Goal: Find specific page/section: Find specific page/section

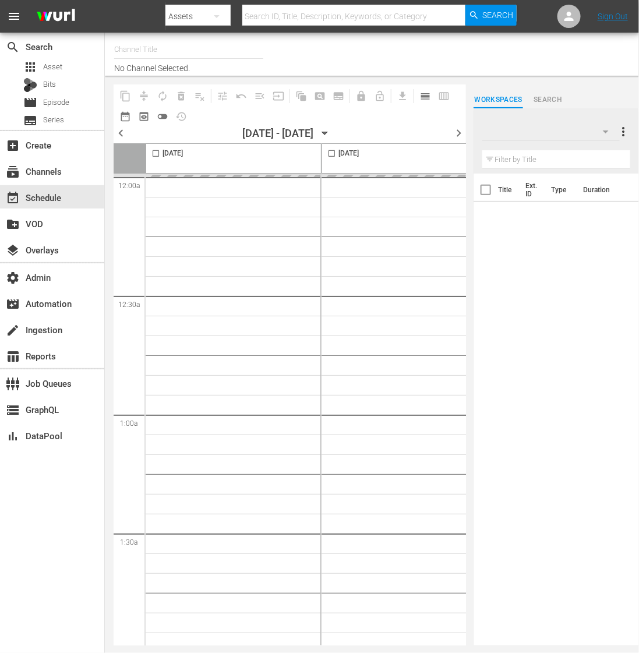
type input "Inside Outside (UK) (1905)"
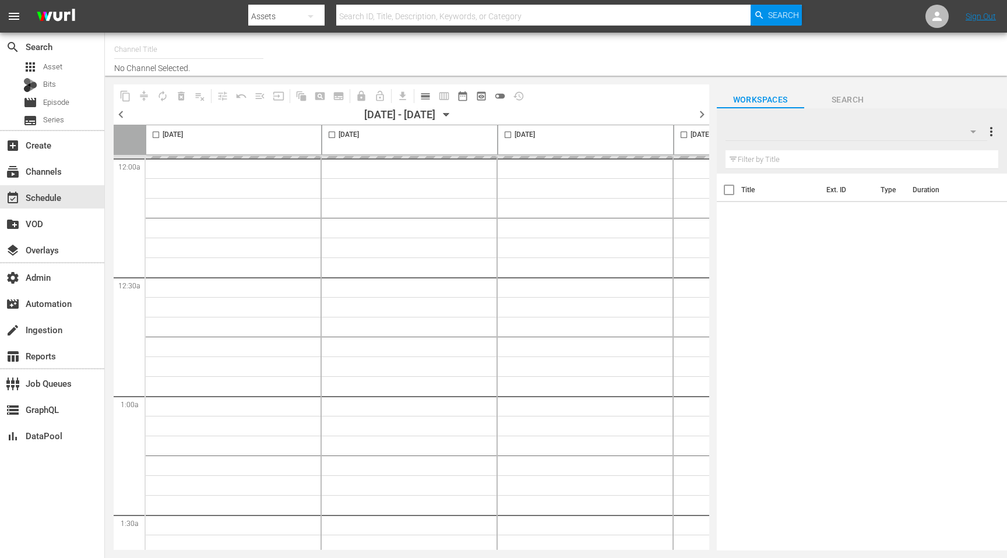
type input "Comedy & Shows (2060)"
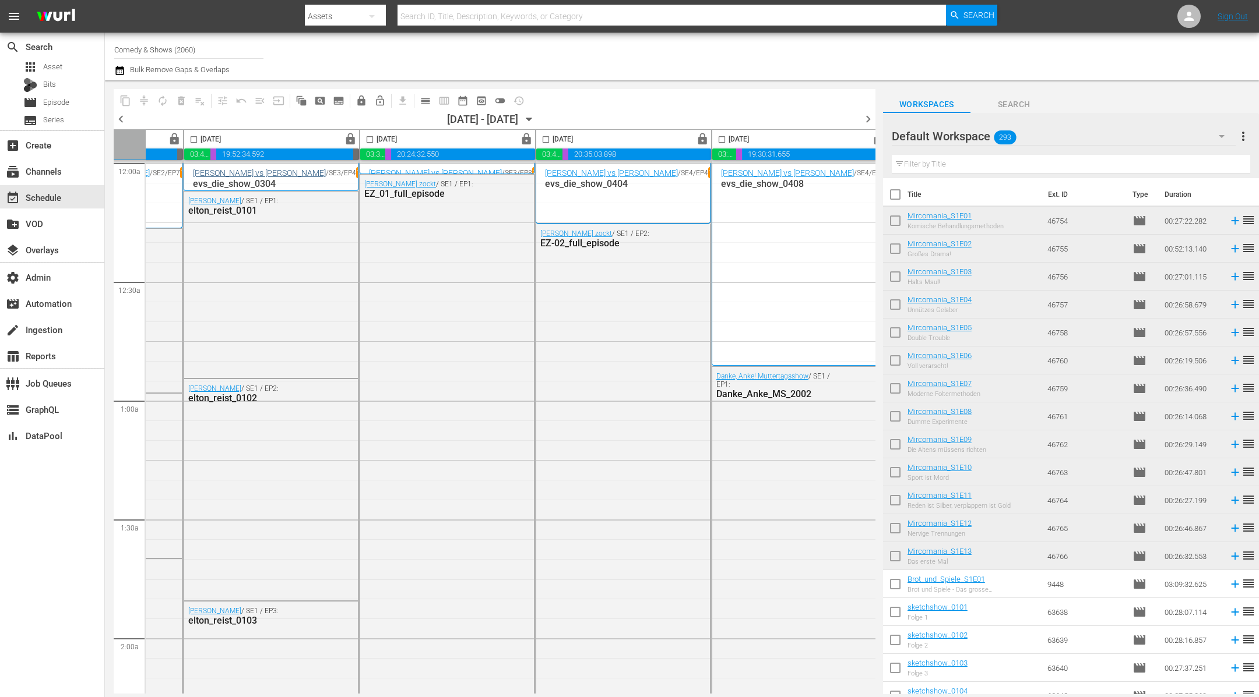
scroll to position [0, 506]
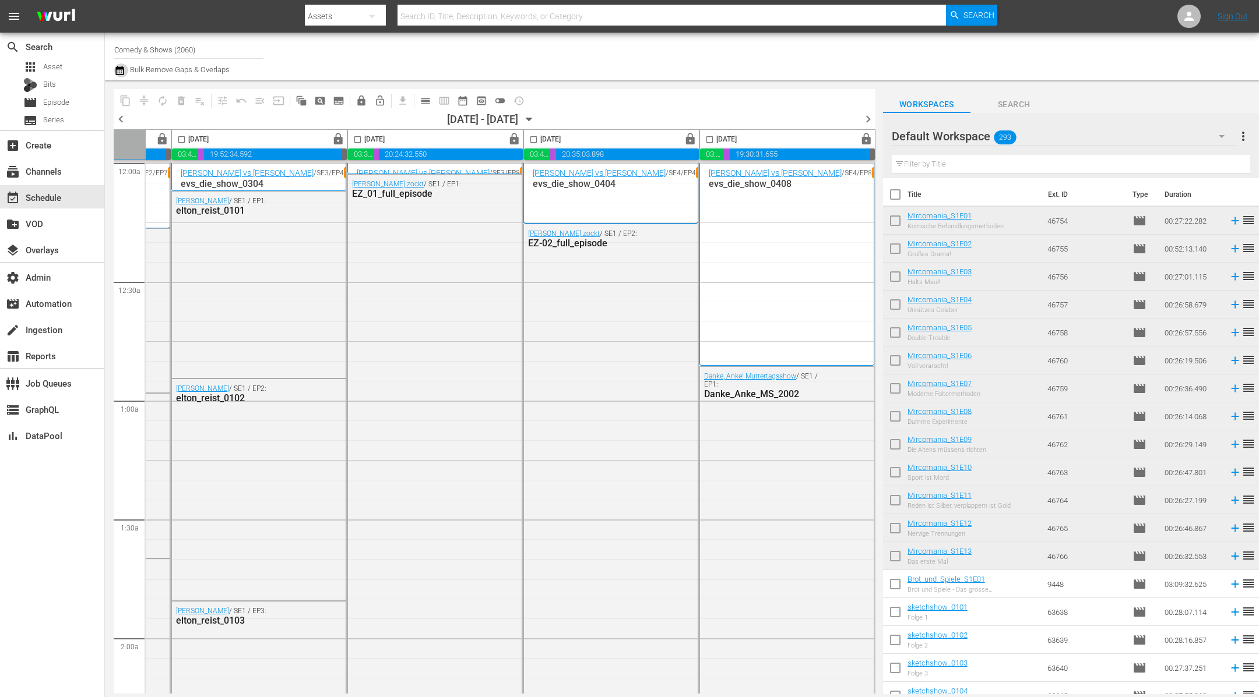
click at [125, 70] on button "button" at bounding box center [121, 71] width 14 height 14
